Goal: Download file/media

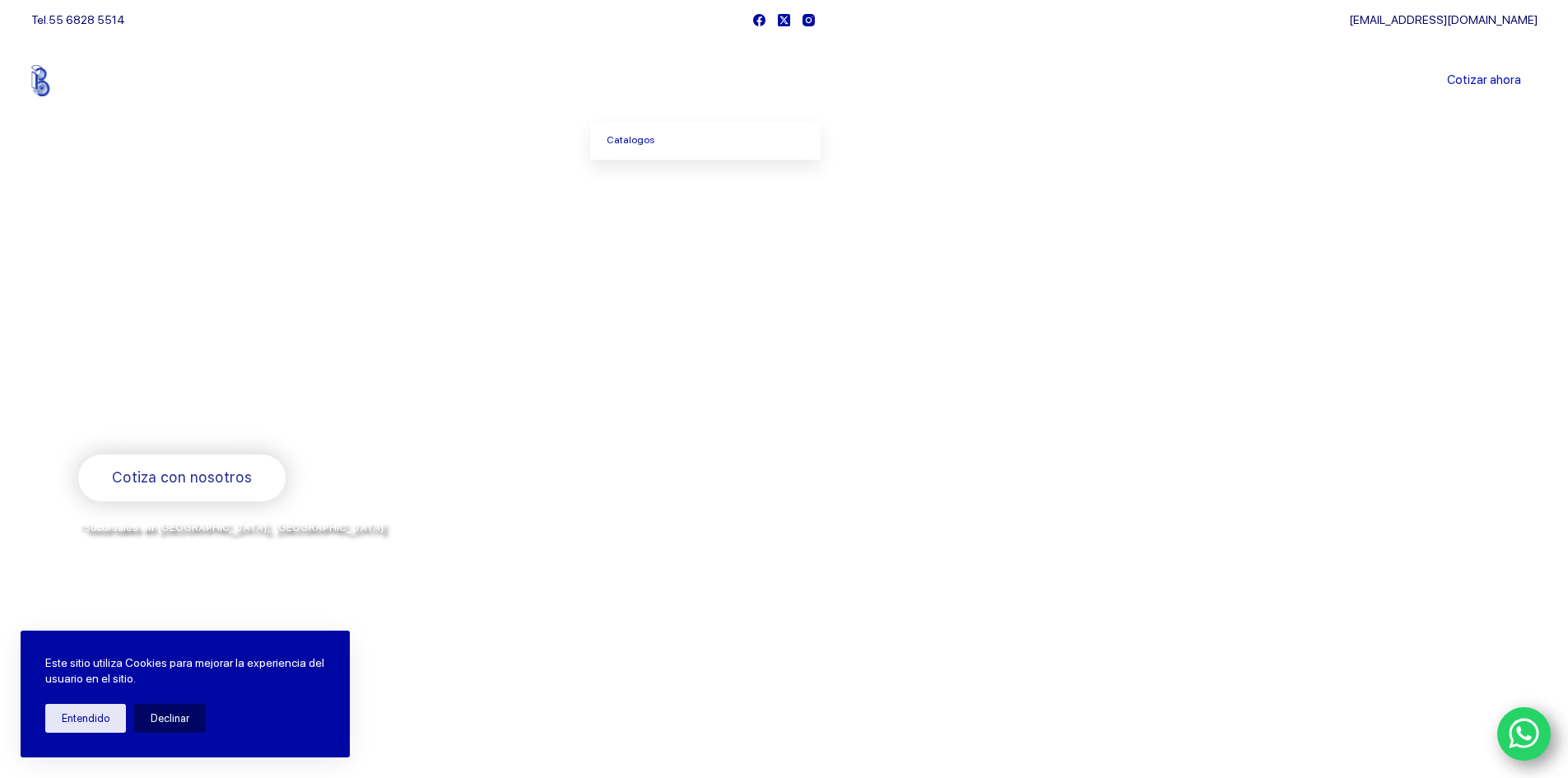
click at [682, 79] on span "Menu Principal" at bounding box center [676, 81] width 20 height 20
click at [679, 79] on icon "Menu Principal" at bounding box center [676, 80] width 7 height 7
click at [678, 135] on link "Catalogos" at bounding box center [705, 141] width 230 height 38
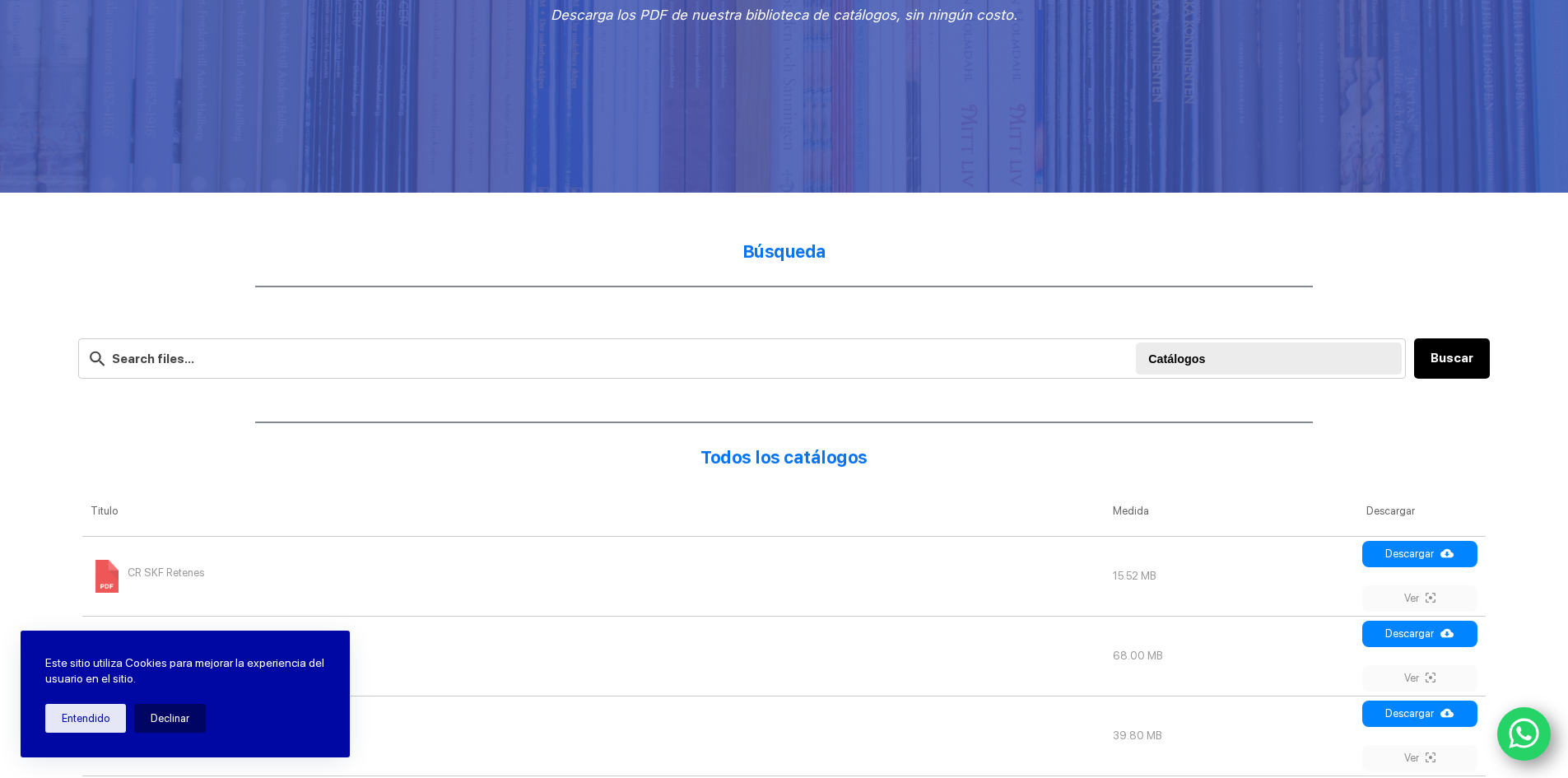
scroll to position [318, 0]
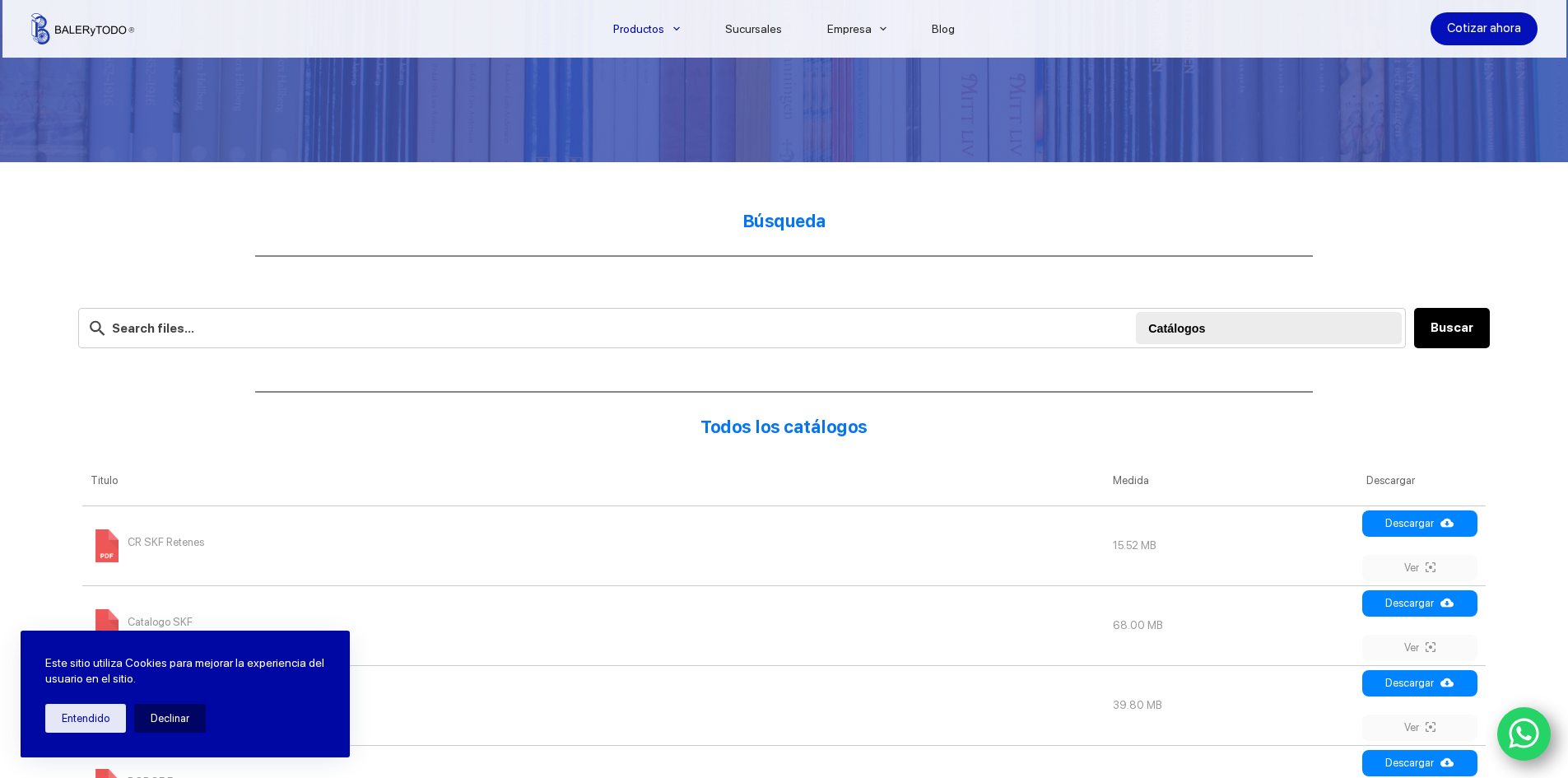
click at [716, 228] on h2 "Búsqueda" at bounding box center [784, 221] width 1412 height 23
click at [781, 211] on strong "Búsqueda" at bounding box center [784, 221] width 84 height 20
click at [752, 29] on link "Sucursales" at bounding box center [753, 29] width 102 height 0
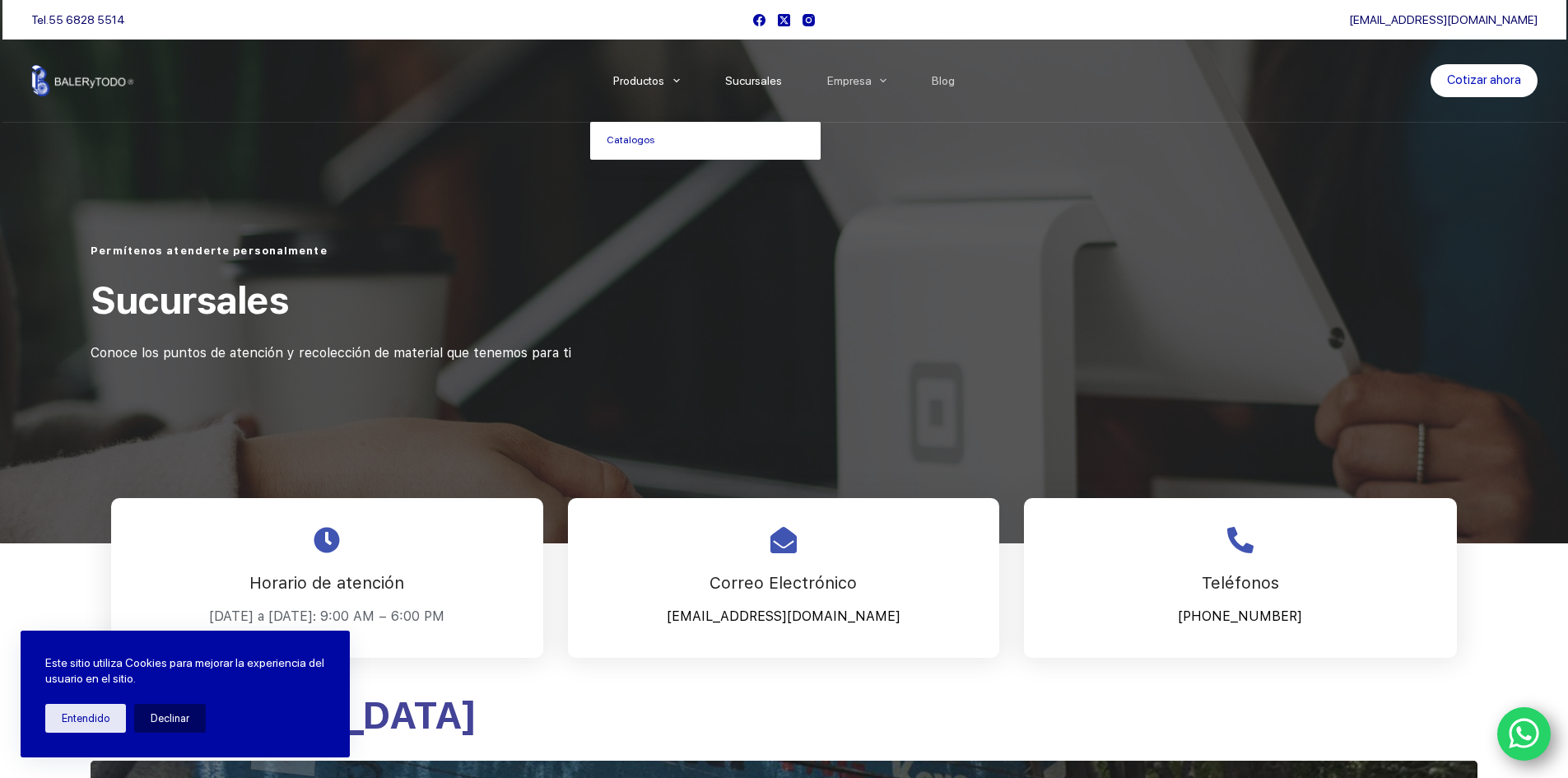
click at [683, 85] on span "Menu Principal" at bounding box center [676, 81] width 20 height 20
click at [680, 80] on icon "Menu Principal" at bounding box center [676, 80] width 7 height 7
click at [662, 135] on link "Catalogos" at bounding box center [705, 141] width 230 height 38
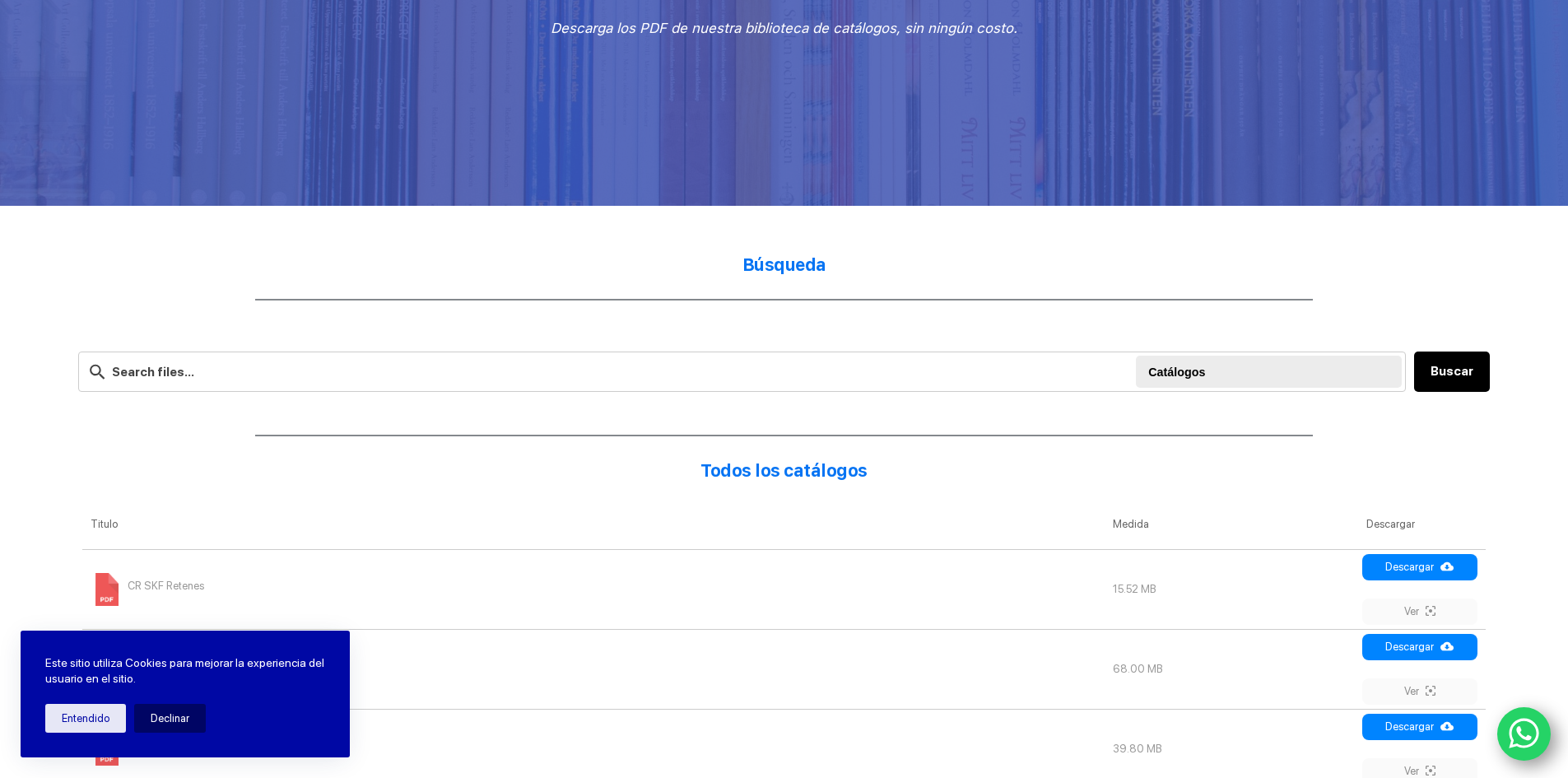
scroll to position [329, 0]
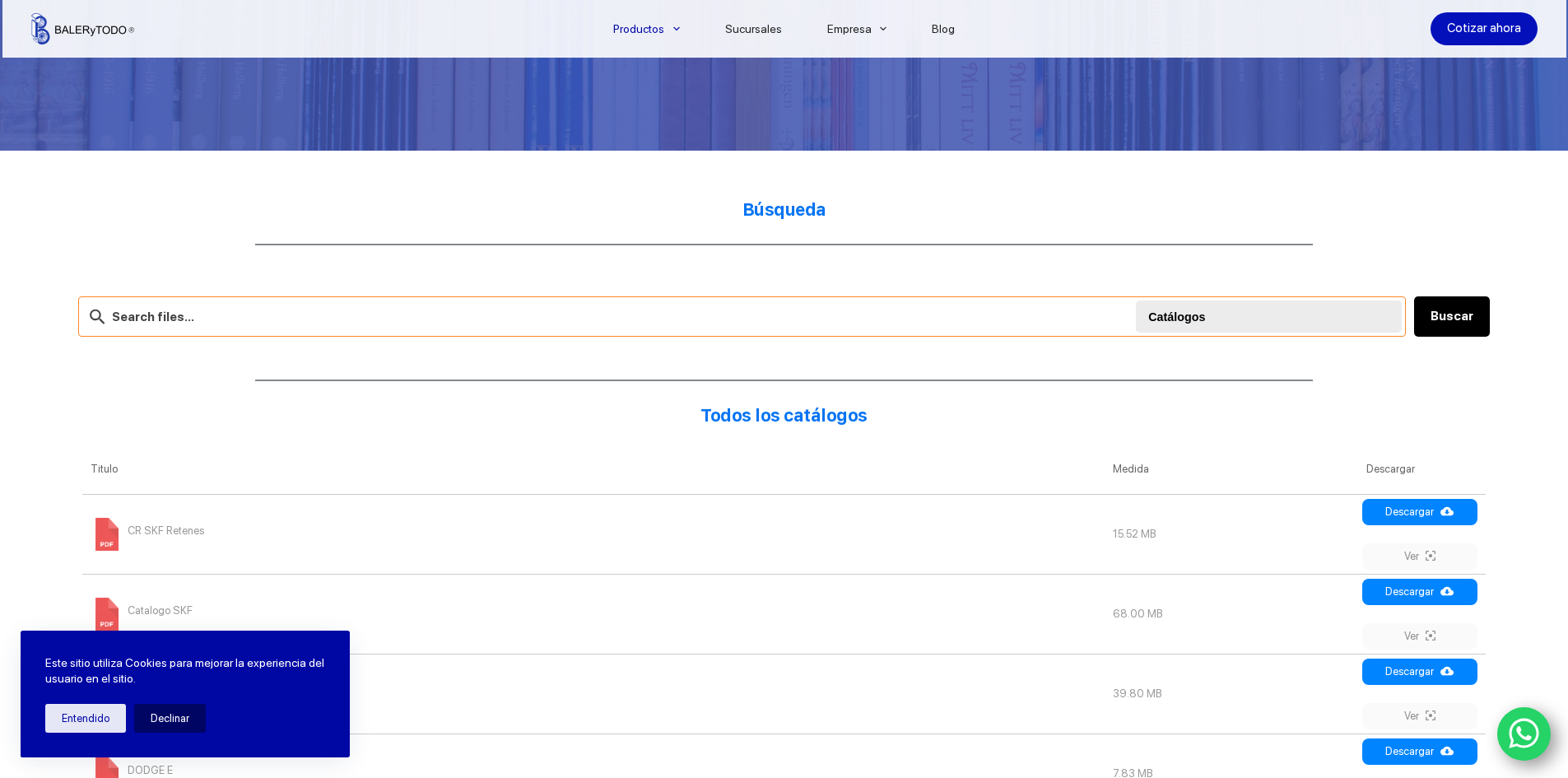
click at [462, 325] on input "text" at bounding box center [742, 316] width 1328 height 40
type input "banda bx51"
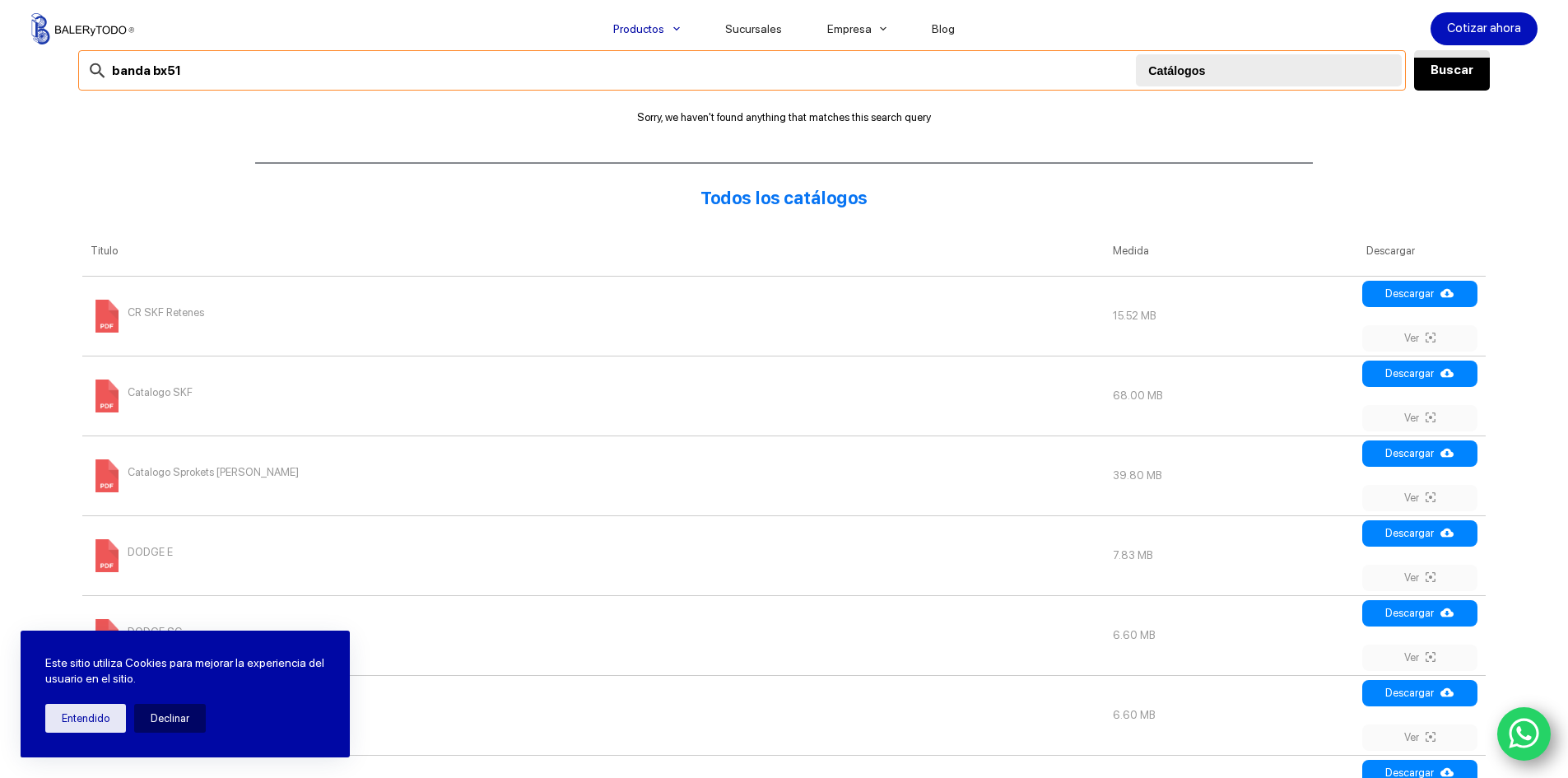
scroll to position [577, 0]
click at [1406, 456] on link "Descargar" at bounding box center [1420, 453] width 115 height 26
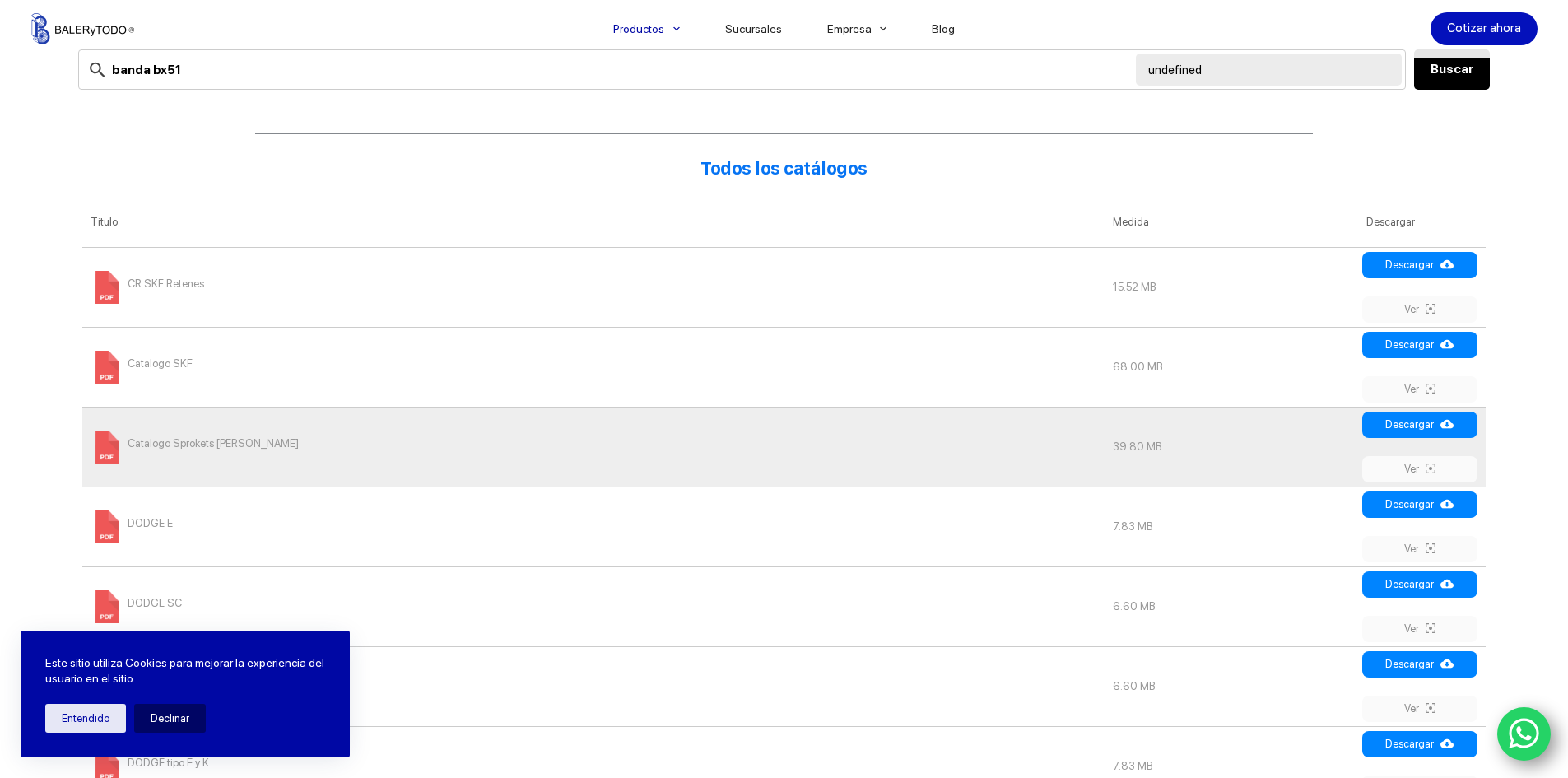
scroll to position [329, 0]
